Goal: Task Accomplishment & Management: Use online tool/utility

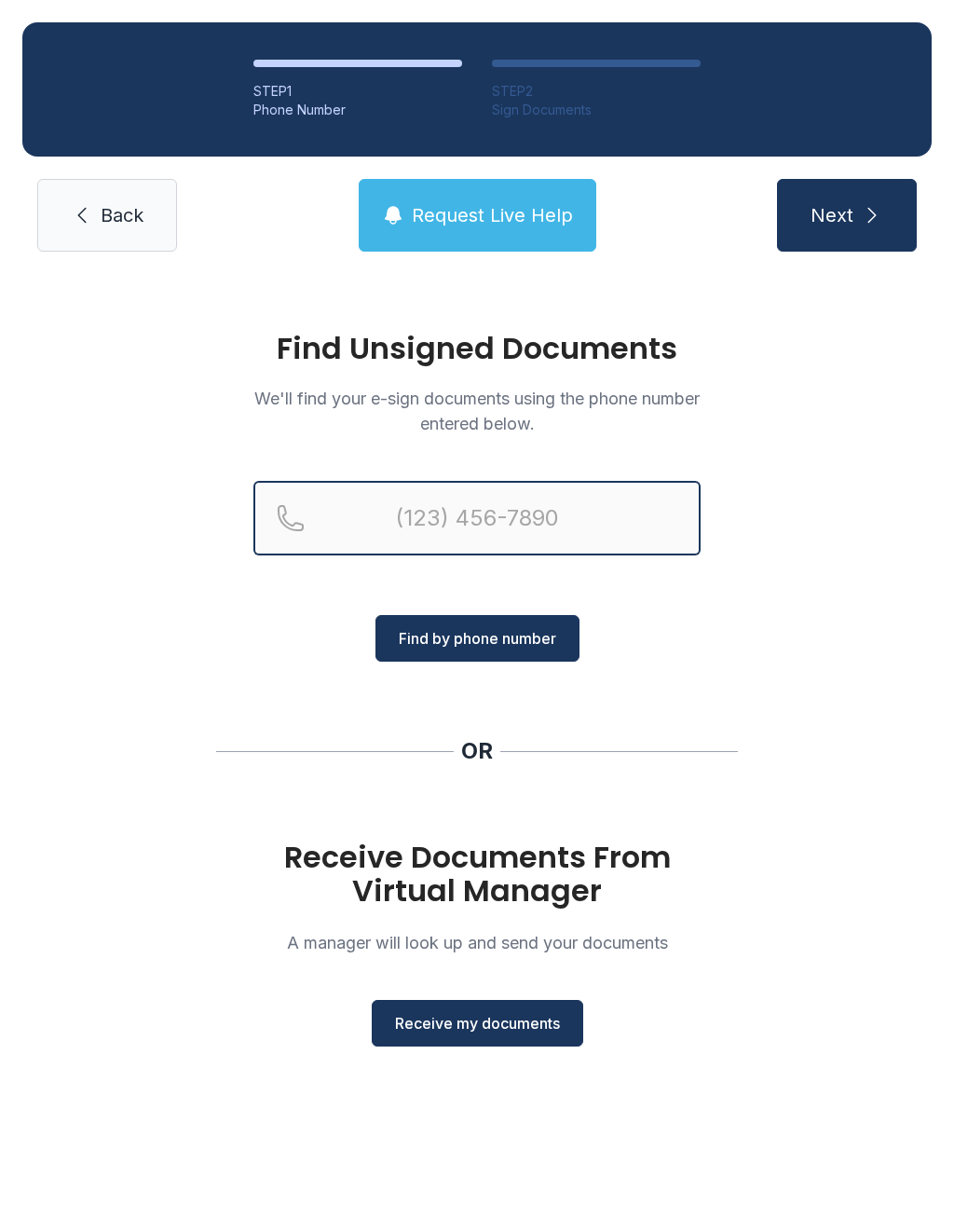
click at [484, 516] on input "Reservation phone number" at bounding box center [476, 518] width 447 height 75
type input "[PHONE_NUMBER]"
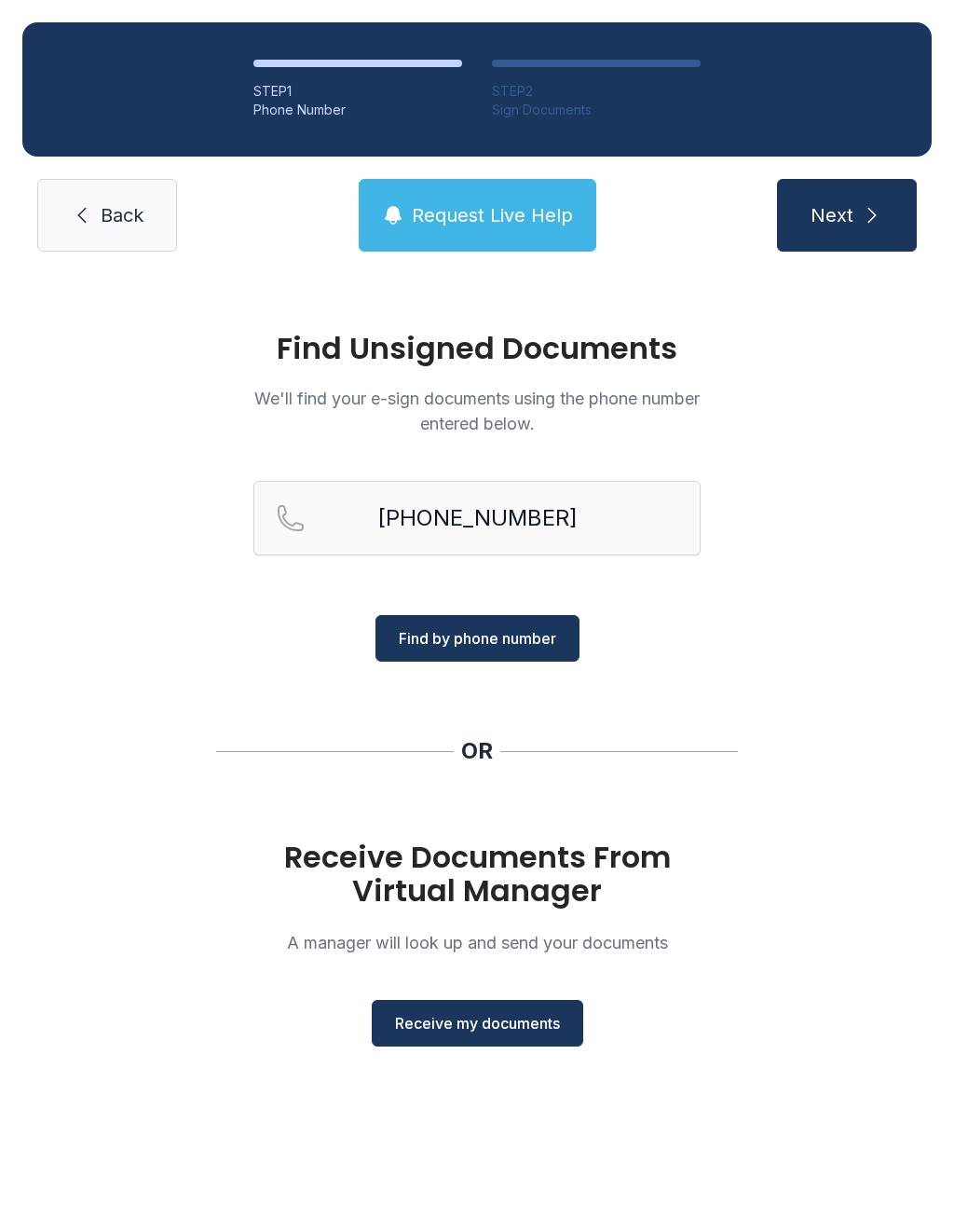
click at [516, 627] on span "Find by phone number" at bounding box center [477, 637] width 157 height 22
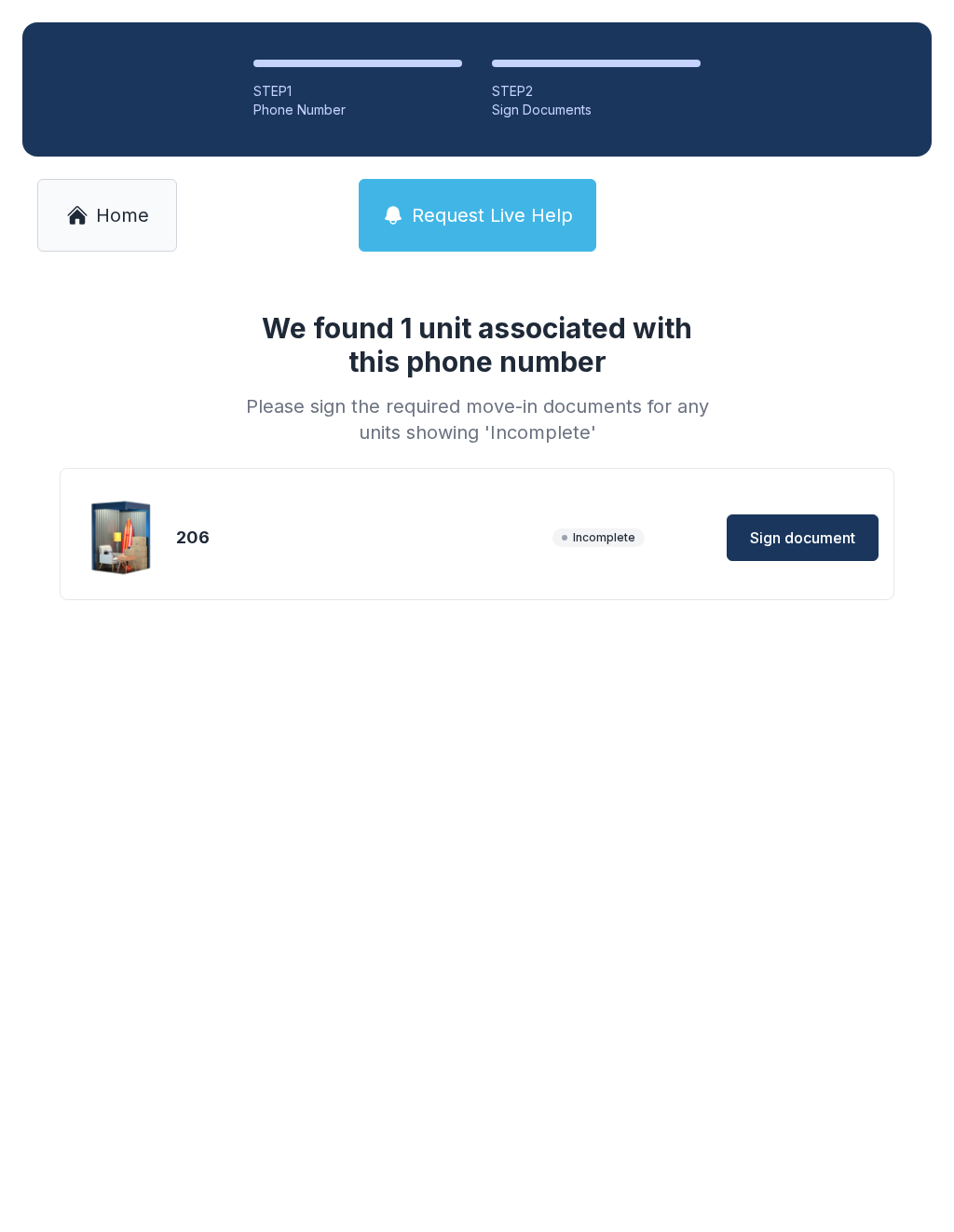
click at [789, 548] on span "Sign document" at bounding box center [803, 536] width 105 height 22
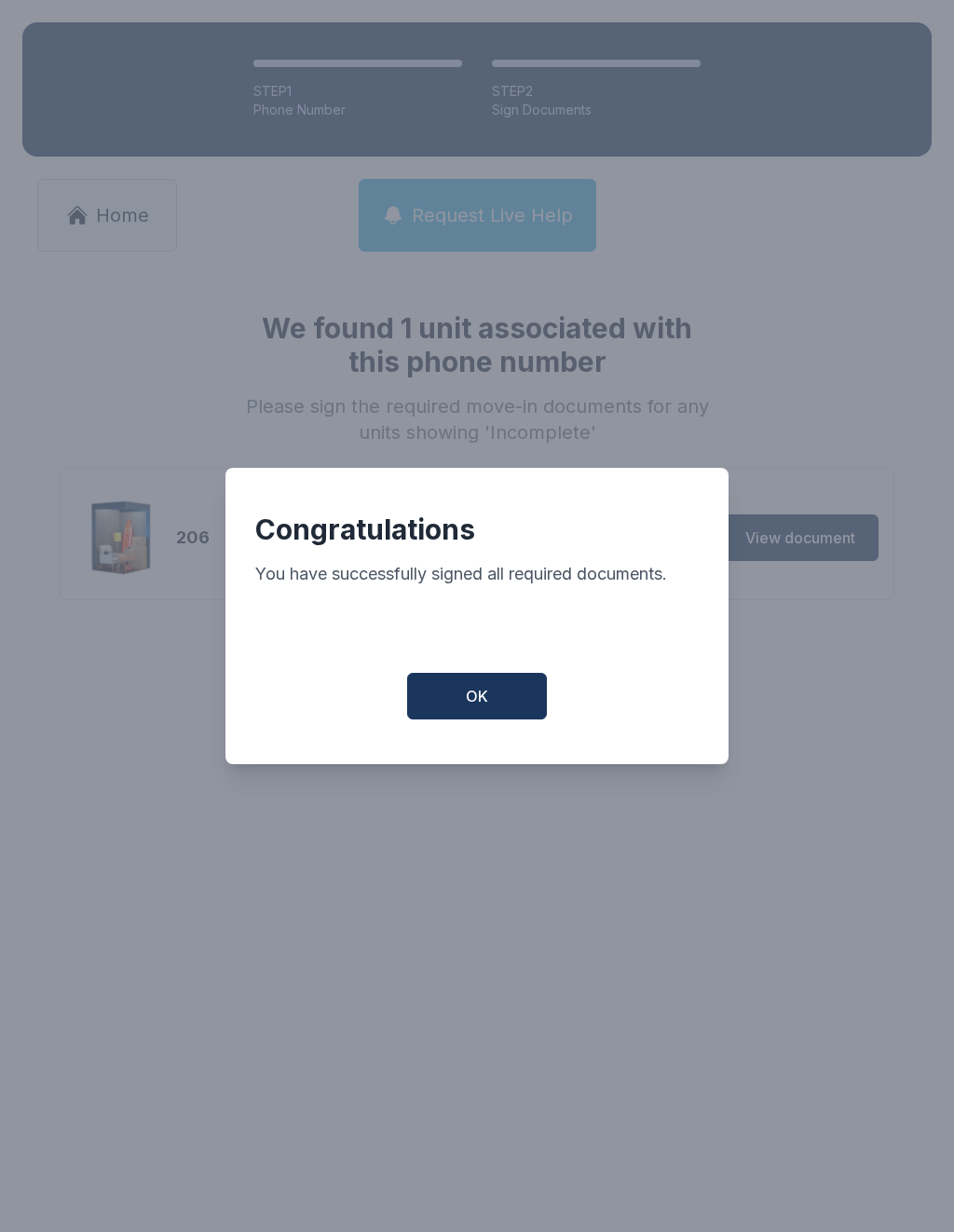
click at [497, 704] on button "OK" at bounding box center [477, 696] width 140 height 47
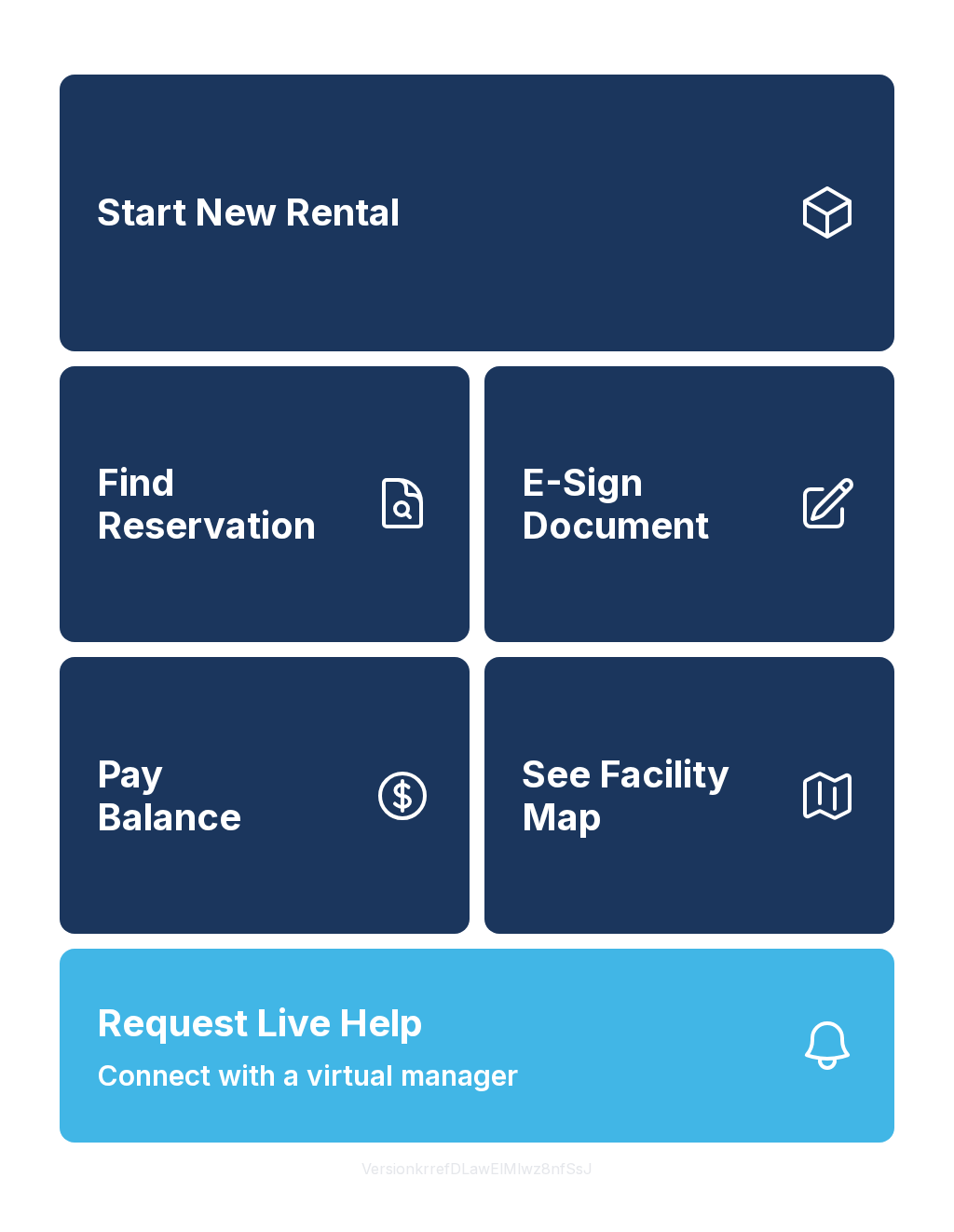
click at [610, 546] on span "E-Sign Document" at bounding box center [652, 503] width 261 height 84
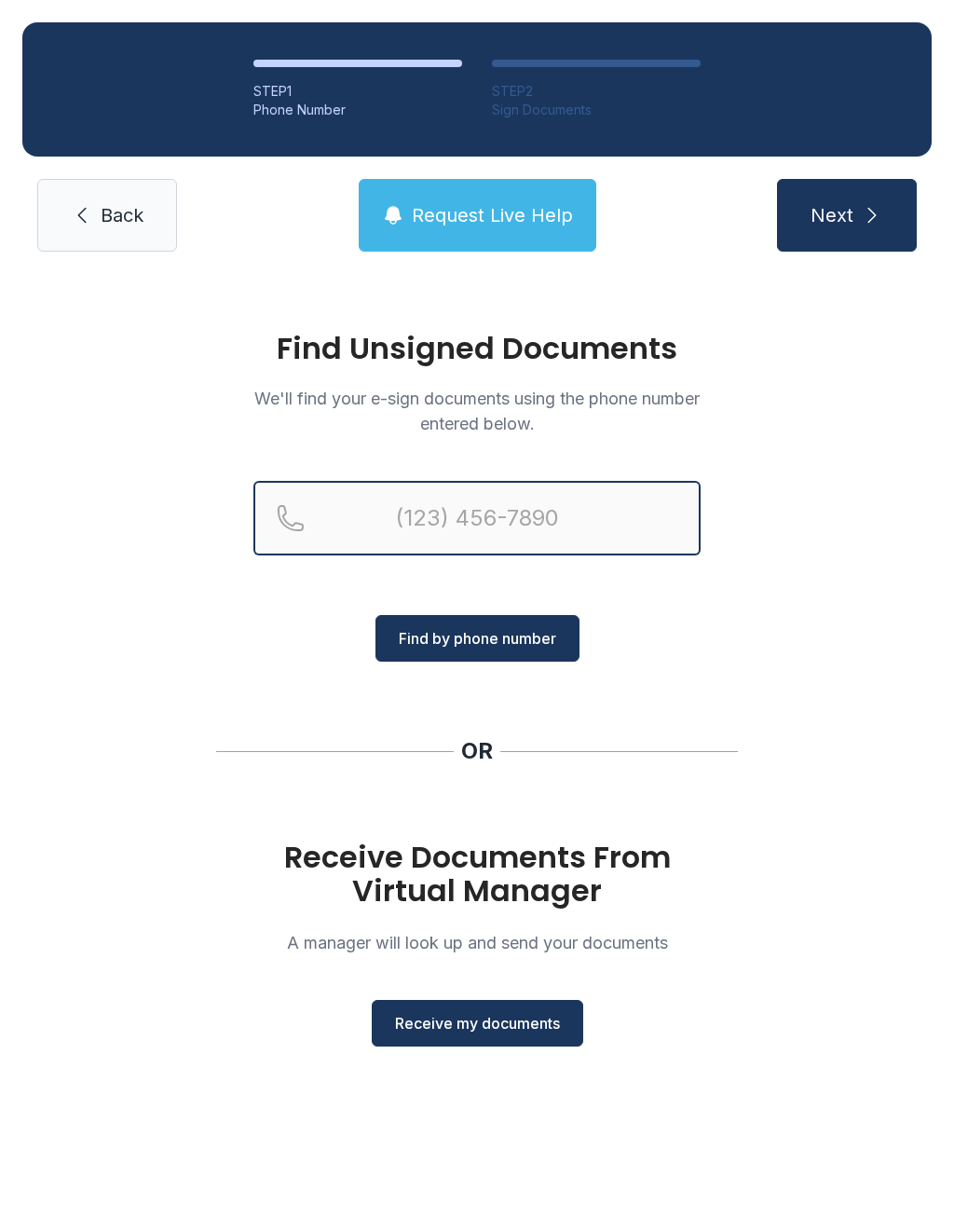
click at [520, 524] on input "Reservation phone number" at bounding box center [476, 518] width 447 height 75
type input "[PHONE_NUMBER]"
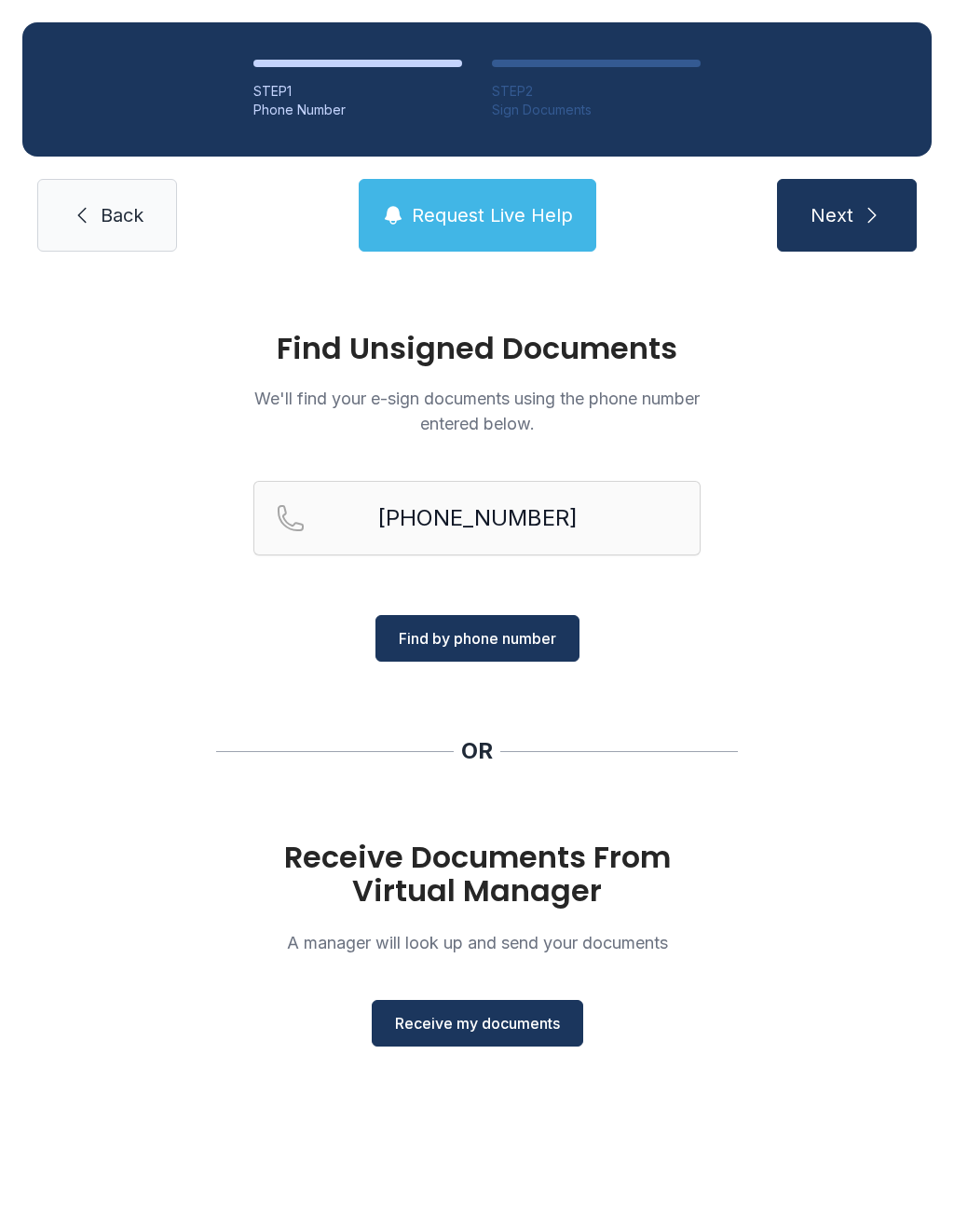
click at [524, 639] on span "Find by phone number" at bounding box center [477, 637] width 157 height 22
click at [519, 642] on span "Find by phone number" at bounding box center [477, 637] width 157 height 22
click at [523, 643] on span "Find by phone number" at bounding box center [477, 637] width 157 height 22
click at [524, 627] on span "Find by phone number" at bounding box center [477, 637] width 157 height 22
click at [531, 1008] on button "Receive my documents" at bounding box center [477, 1022] width 212 height 47
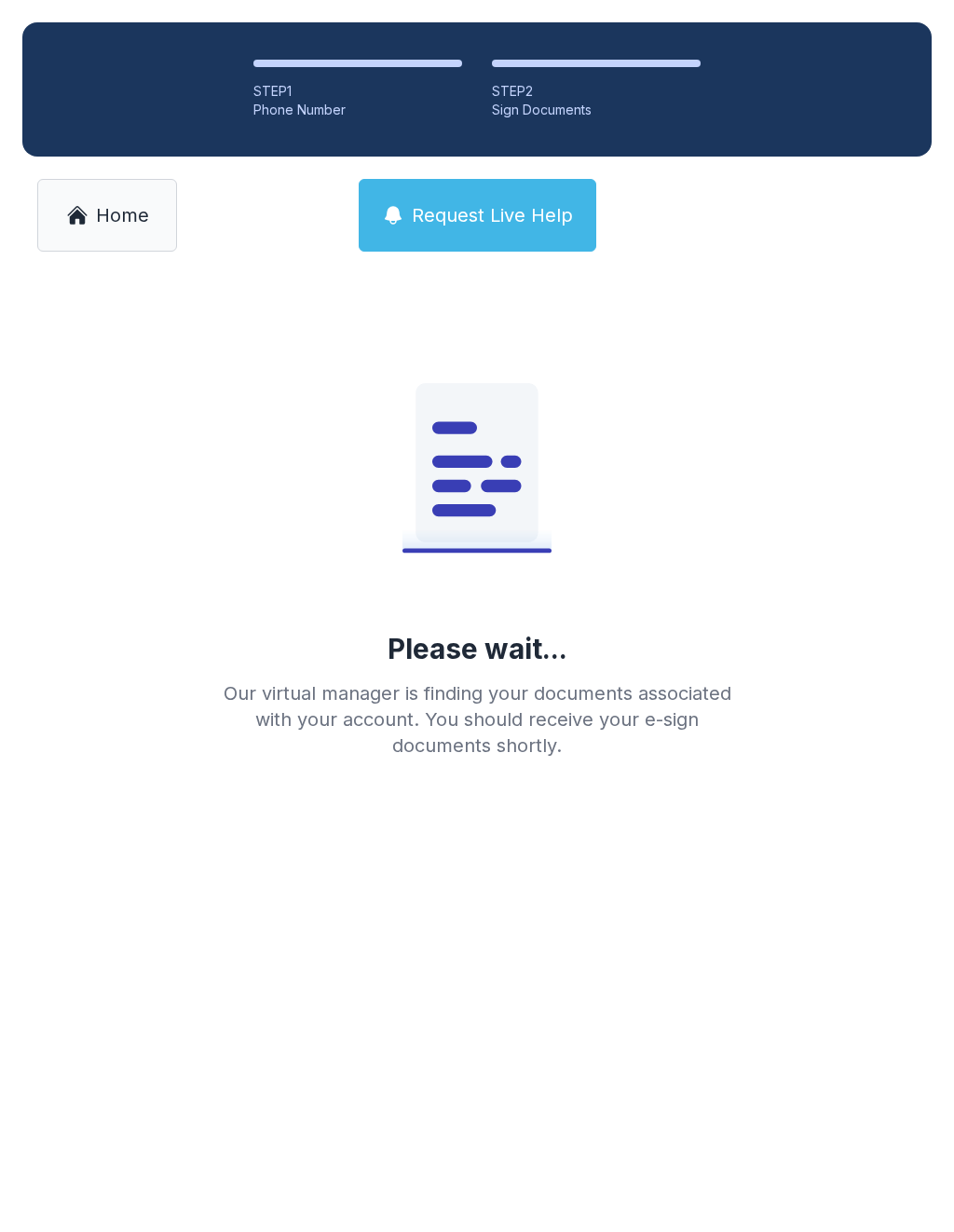
click at [115, 216] on span "Home" at bounding box center [122, 215] width 53 height 26
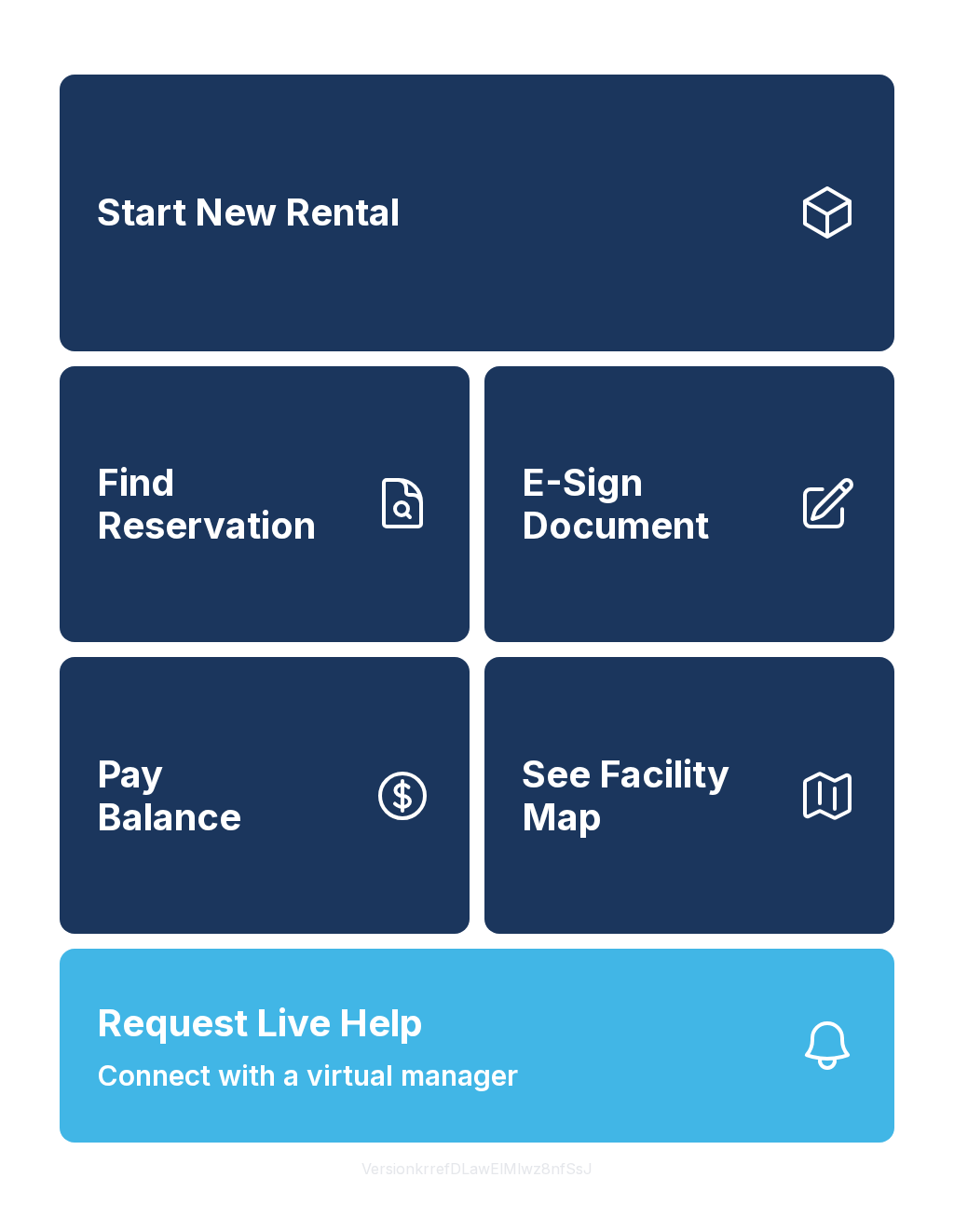
click at [672, 485] on span "E-Sign Document" at bounding box center [652, 503] width 261 height 84
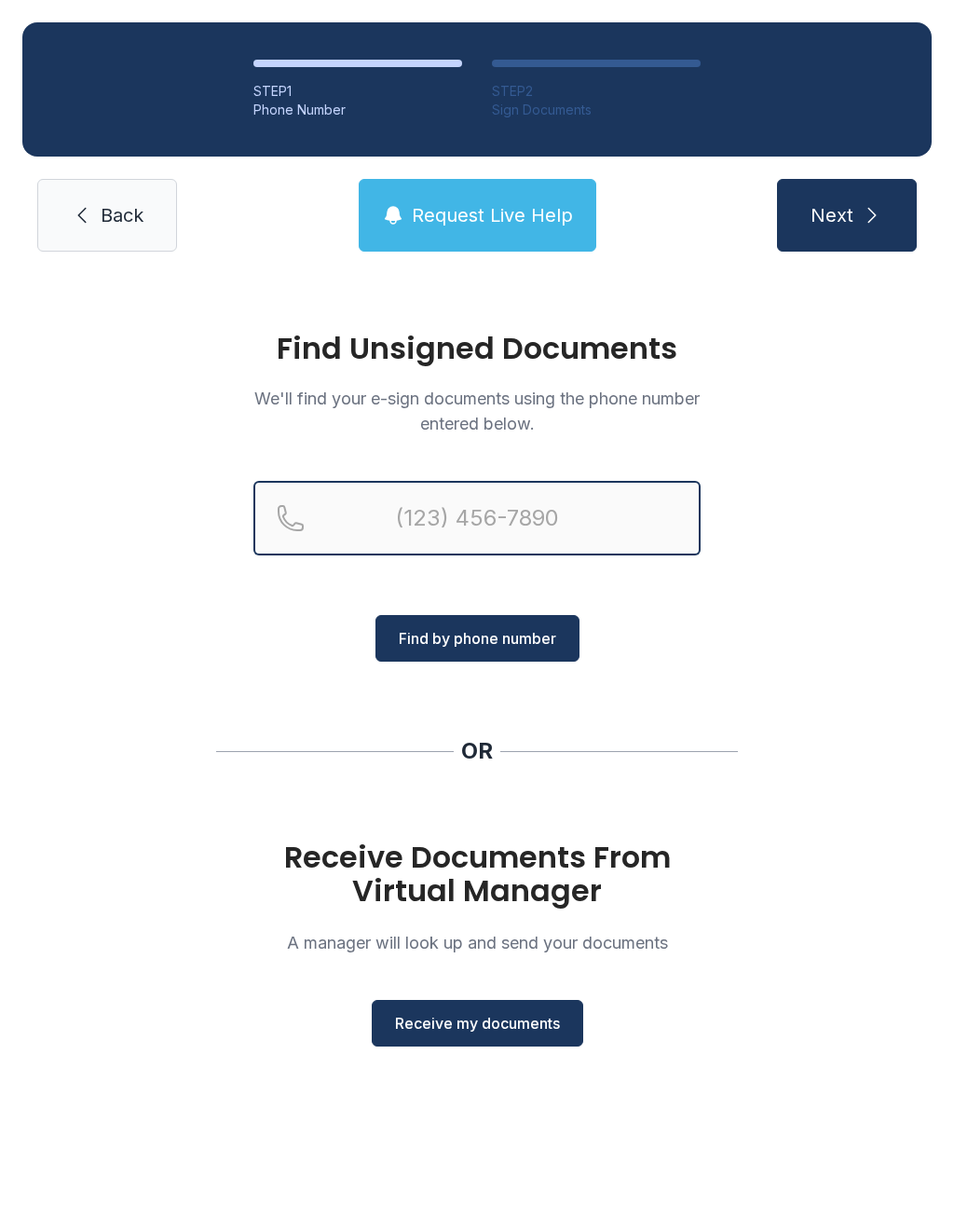
click at [550, 513] on input "Reservation phone number" at bounding box center [476, 518] width 447 height 75
type input "[PHONE_NUMBER]"
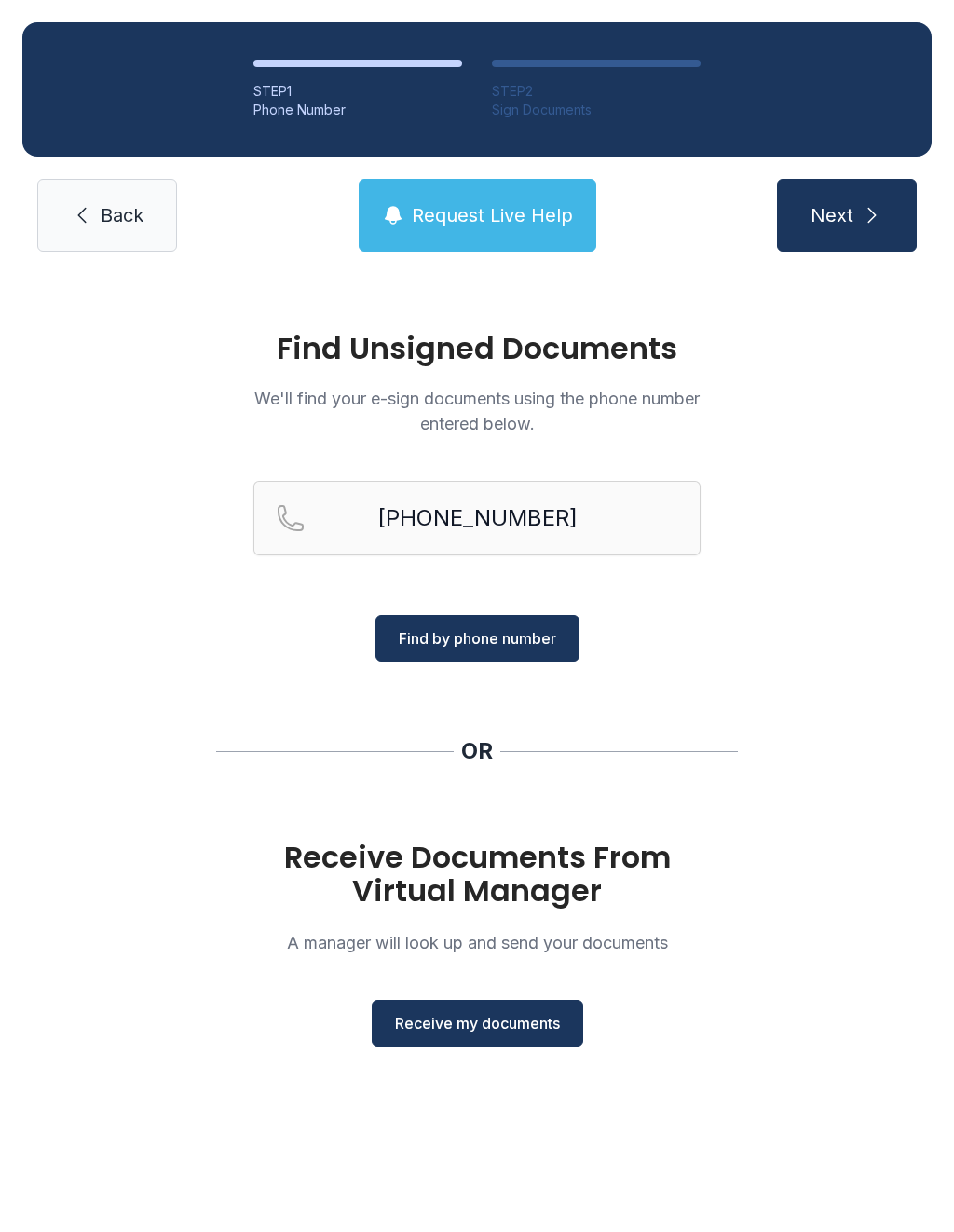
click at [523, 642] on span "Find by phone number" at bounding box center [477, 637] width 157 height 22
click at [531, 635] on span "Find by phone number" at bounding box center [477, 637] width 157 height 22
click at [480, 633] on span "Find by phone number" at bounding box center [477, 637] width 157 height 22
click at [484, 646] on span "Find by phone number" at bounding box center [477, 637] width 157 height 22
click at [477, 655] on button "Find by phone number" at bounding box center [477, 638] width 204 height 47
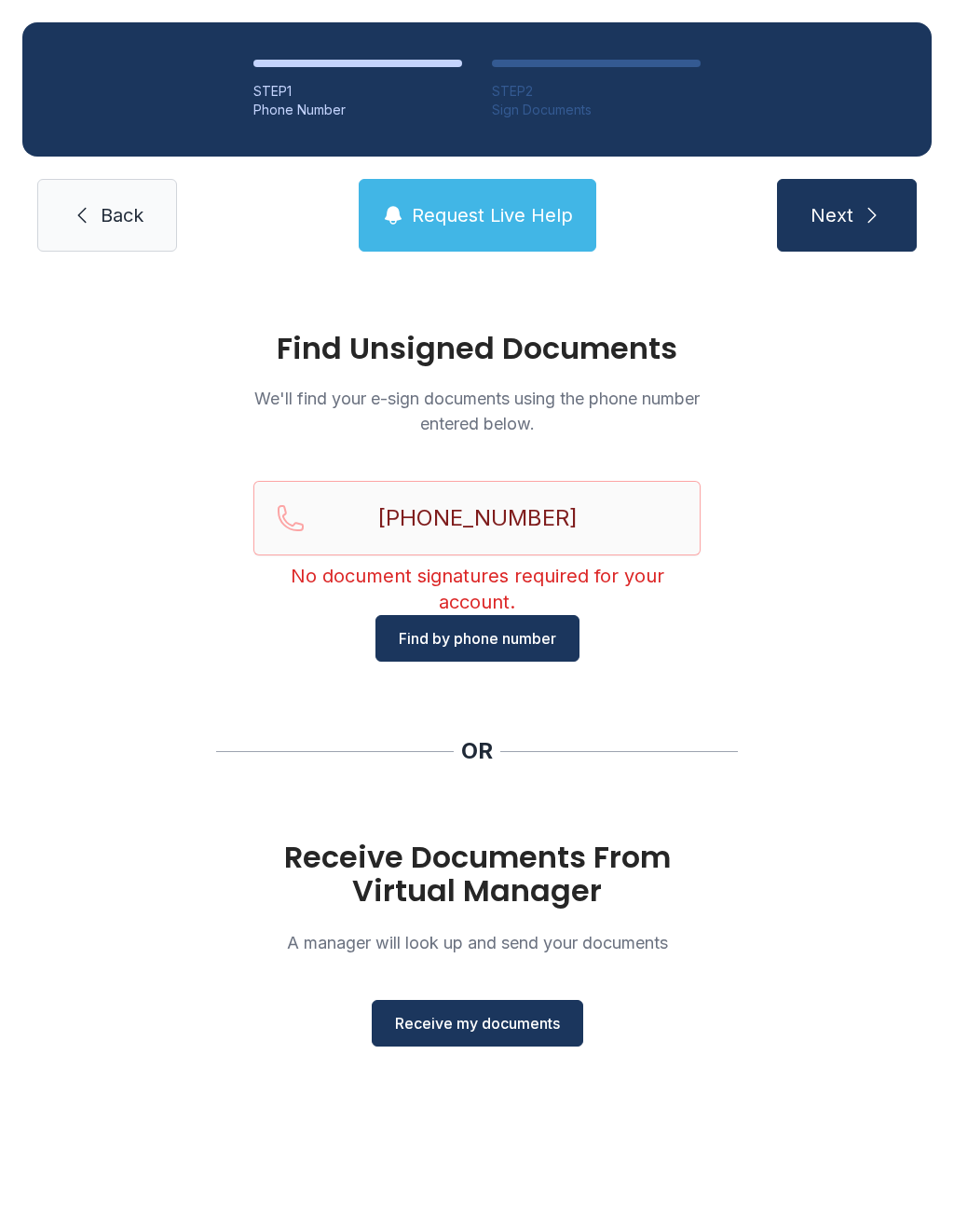
click at [474, 628] on span "Find by phone number" at bounding box center [477, 637] width 157 height 22
click at [846, 205] on span "Next" at bounding box center [831, 215] width 43 height 26
